Goal: Task Accomplishment & Management: Use online tool/utility

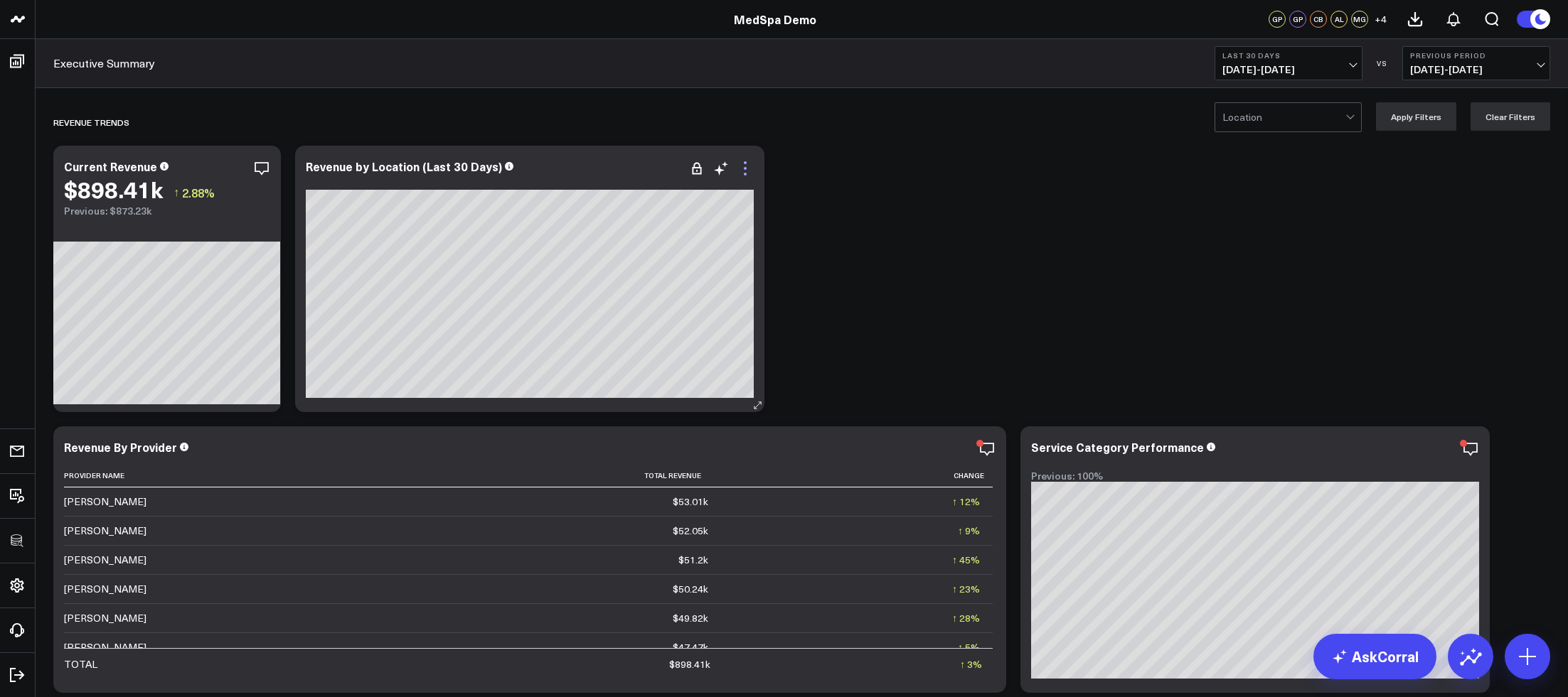
click at [742, 165] on icon at bounding box center [745, 168] width 17 height 17
click at [261, 174] on icon at bounding box center [262, 174] width 3 height 3
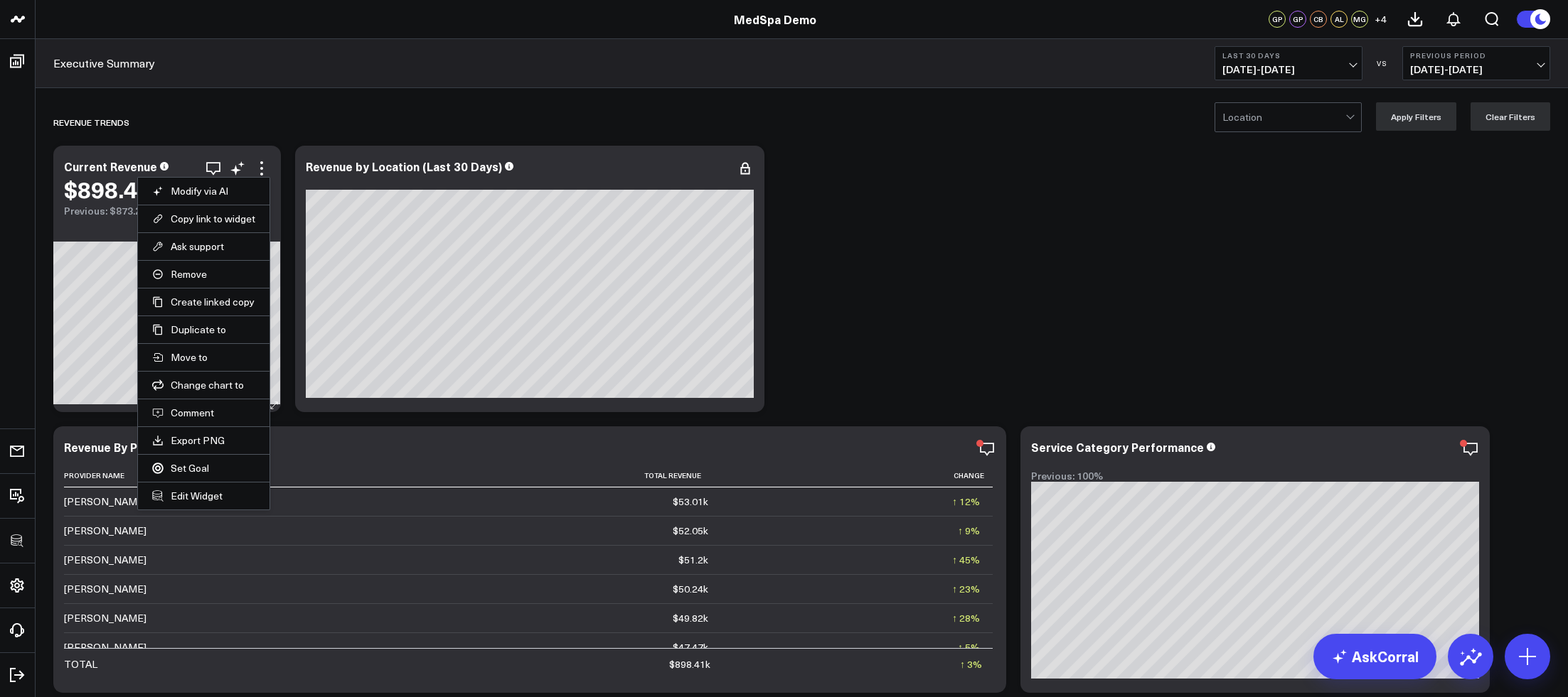
click at [202, 472] on li "Set Goal" at bounding box center [204, 468] width 131 height 28
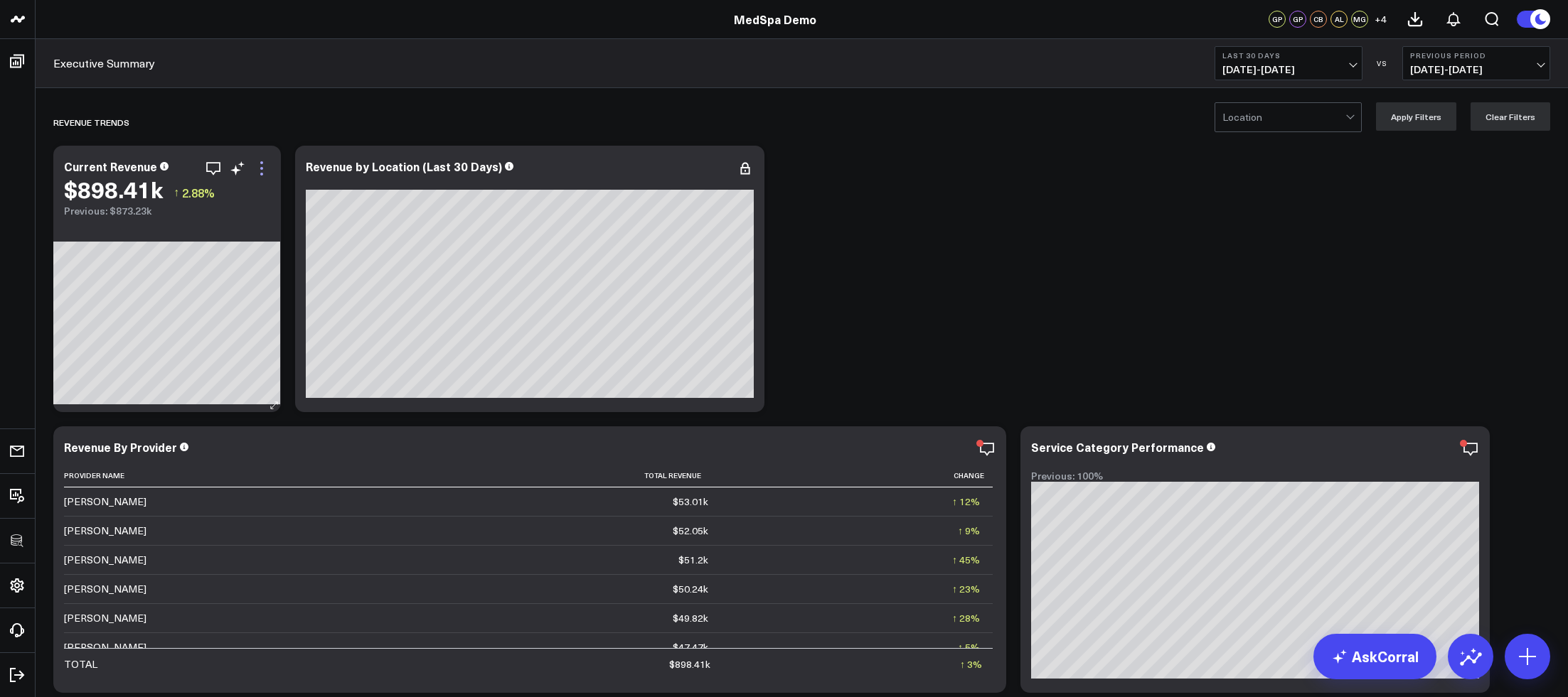
click at [267, 170] on icon at bounding box center [261, 168] width 17 height 17
click at [262, 172] on icon at bounding box center [262, 174] width 3 height 3
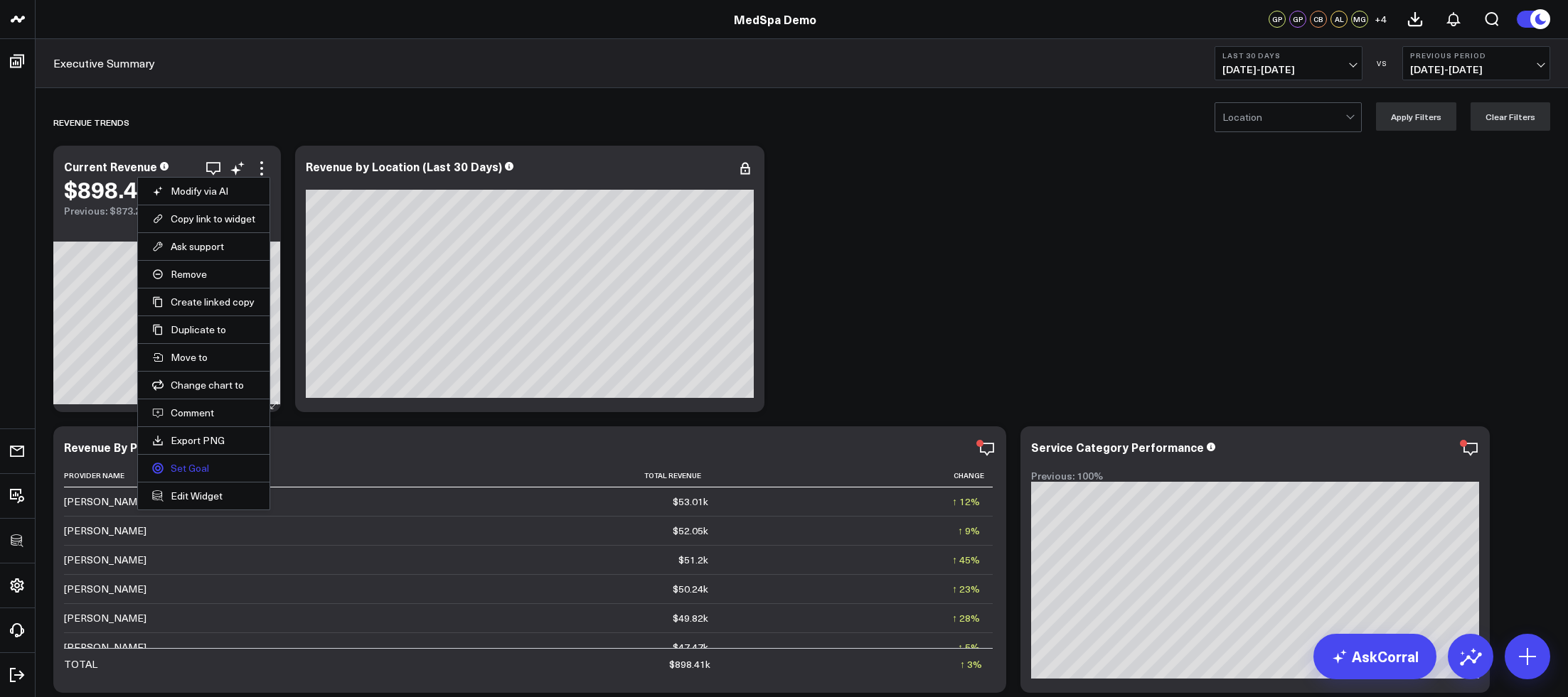
click at [180, 462] on link "Set Goal" at bounding box center [204, 468] width 103 height 13
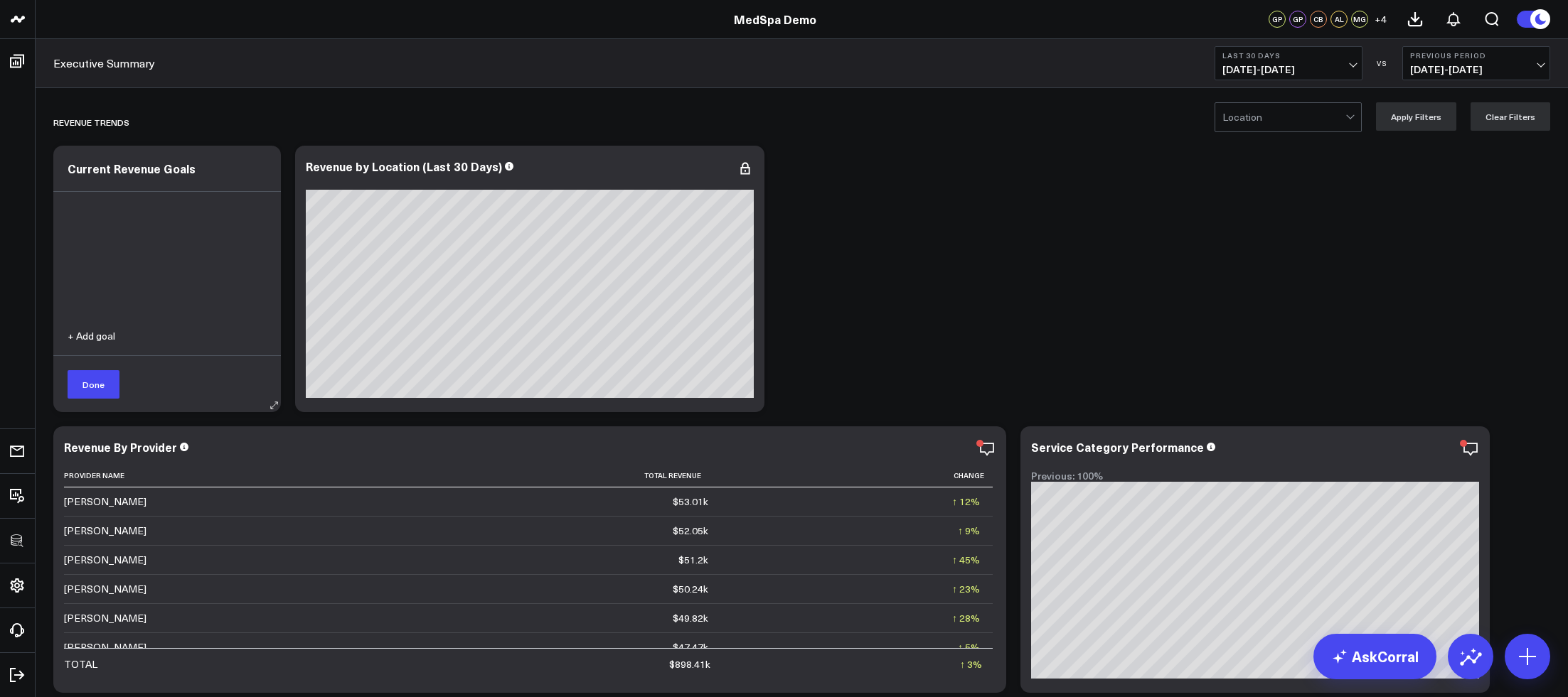
click at [82, 331] on button "+ Add goal" at bounding box center [91, 336] width 48 height 10
click at [231, 378] on button "Cancel" at bounding box center [237, 384] width 58 height 28
click at [95, 386] on button "Done" at bounding box center [93, 384] width 52 height 28
